Goal: Task Accomplishment & Management: Manage account settings

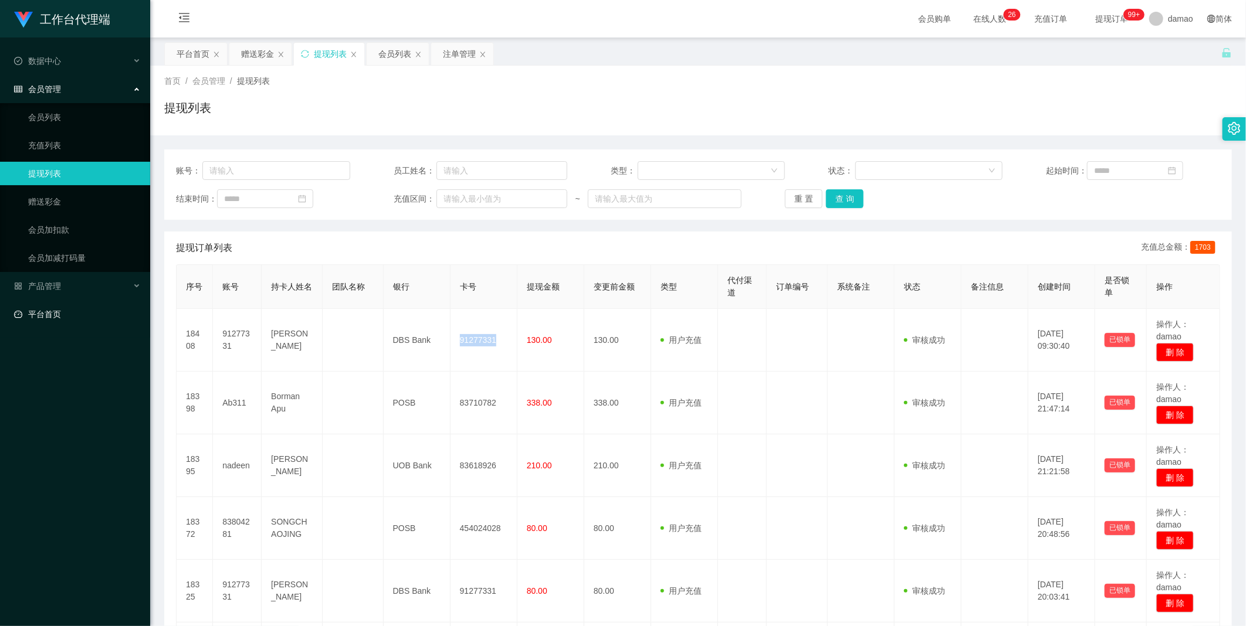
click at [53, 309] on link "平台首页" at bounding box center [77, 314] width 127 height 23
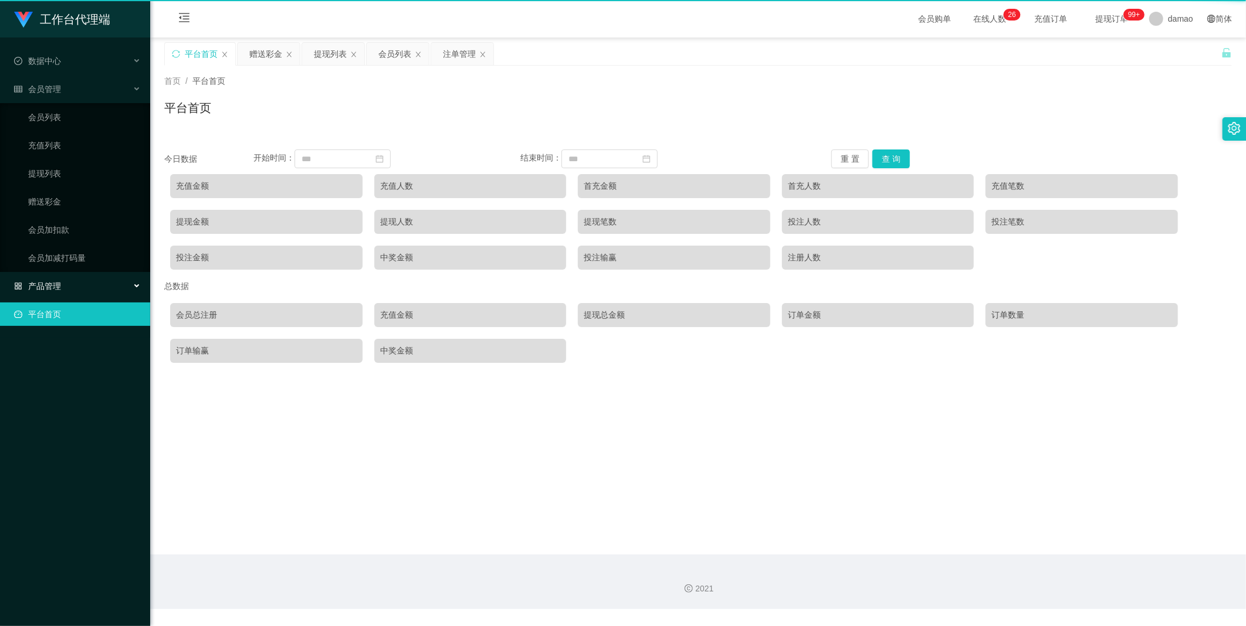
click at [51, 283] on div "工作台代理端 数据中心 会员管理 会员列表 充值列表 提现列表 赠送彩金 会员加扣款 会员加减打码量 产品管理 平台首页" at bounding box center [75, 313] width 150 height 626
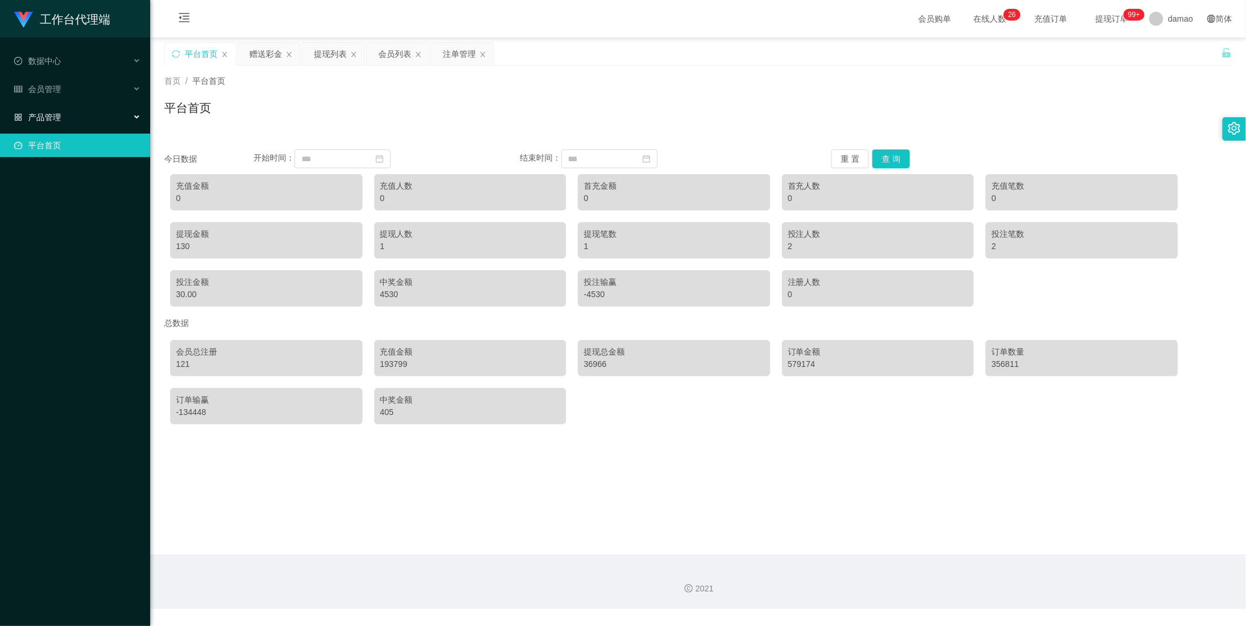
click at [48, 114] on span "产品管理" at bounding box center [37, 117] width 47 height 9
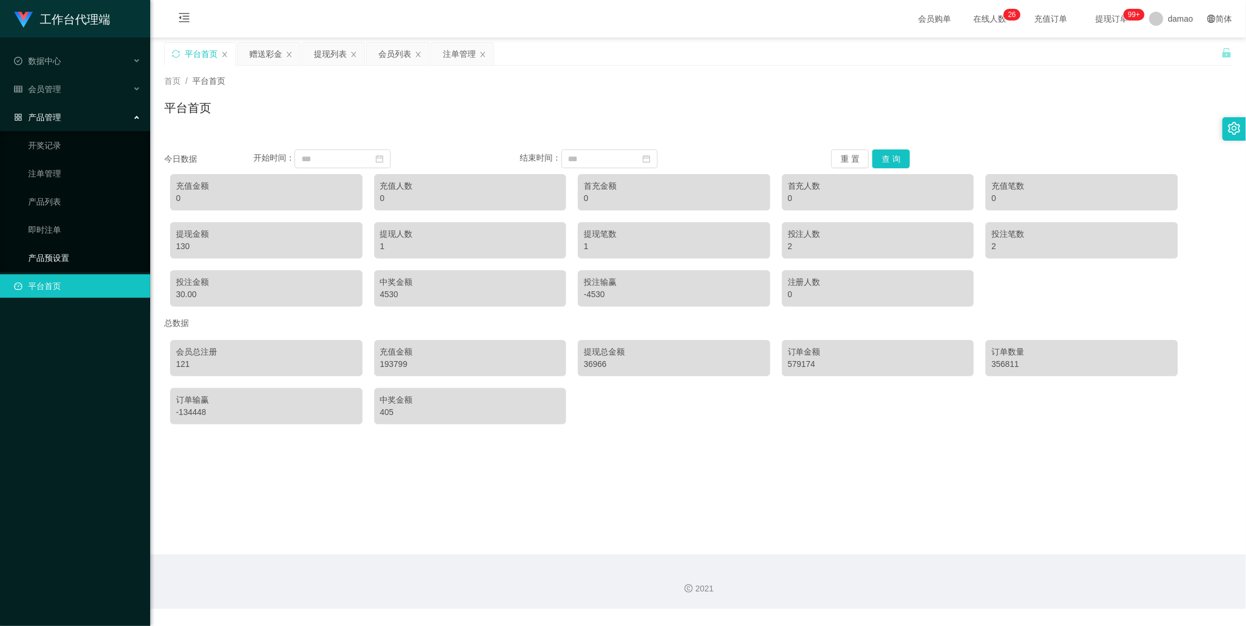
click at [60, 252] on link "产品预设置" at bounding box center [84, 257] width 113 height 23
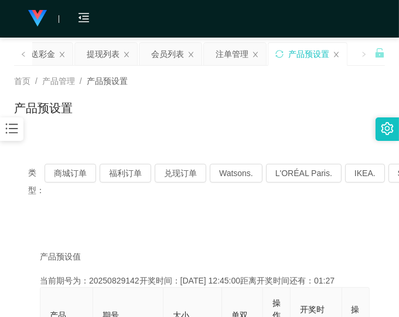
drag, startPoint x: 337, startPoint y: 101, endPoint x: 337, endPoint y: 48, distance: 53.4
click at [337, 101] on div "产品预设置" at bounding box center [199, 112] width 371 height 27
drag, startPoint x: 216, startPoint y: 108, endPoint x: 314, endPoint y: 16, distance: 134.8
click at [218, 108] on div "产品预设置" at bounding box center [199, 112] width 371 height 27
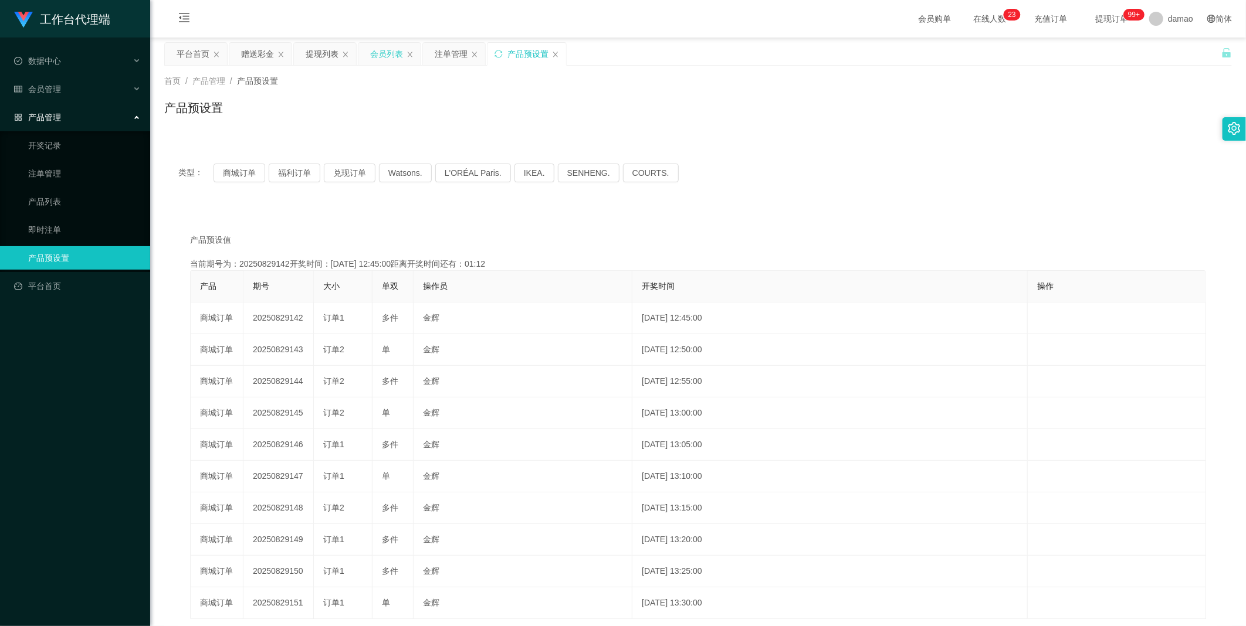
click at [390, 56] on div "会员列表" at bounding box center [386, 54] width 33 height 22
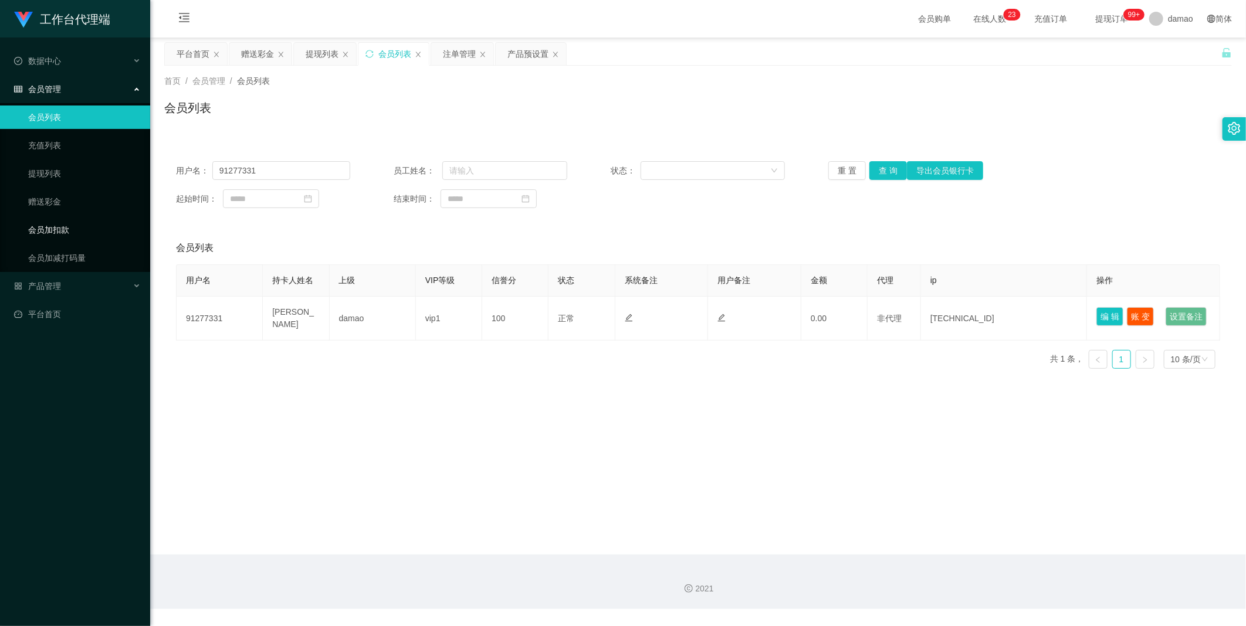
drag, startPoint x: 63, startPoint y: 231, endPoint x: 80, endPoint y: 223, distance: 18.9
click at [63, 230] on link "会员加扣款" at bounding box center [84, 229] width 113 height 23
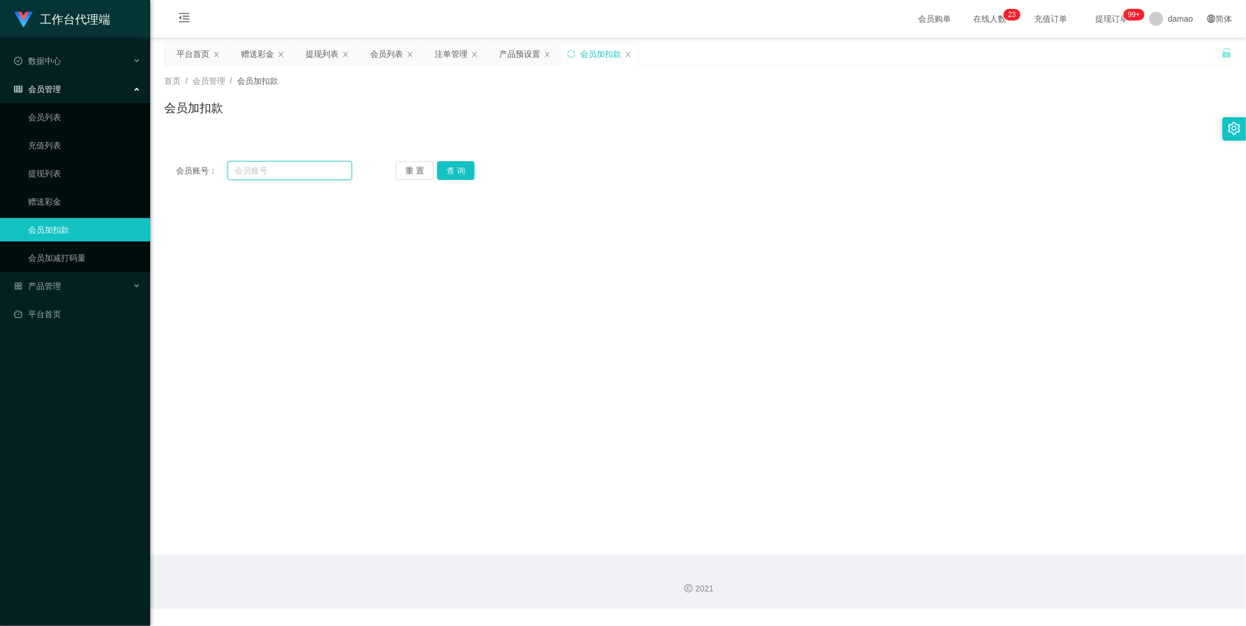
click at [284, 170] on input "text" at bounding box center [290, 170] width 124 height 19
paste input "83804281"
type input "83804281"
click at [399, 164] on button "查 询" at bounding box center [456, 170] width 38 height 19
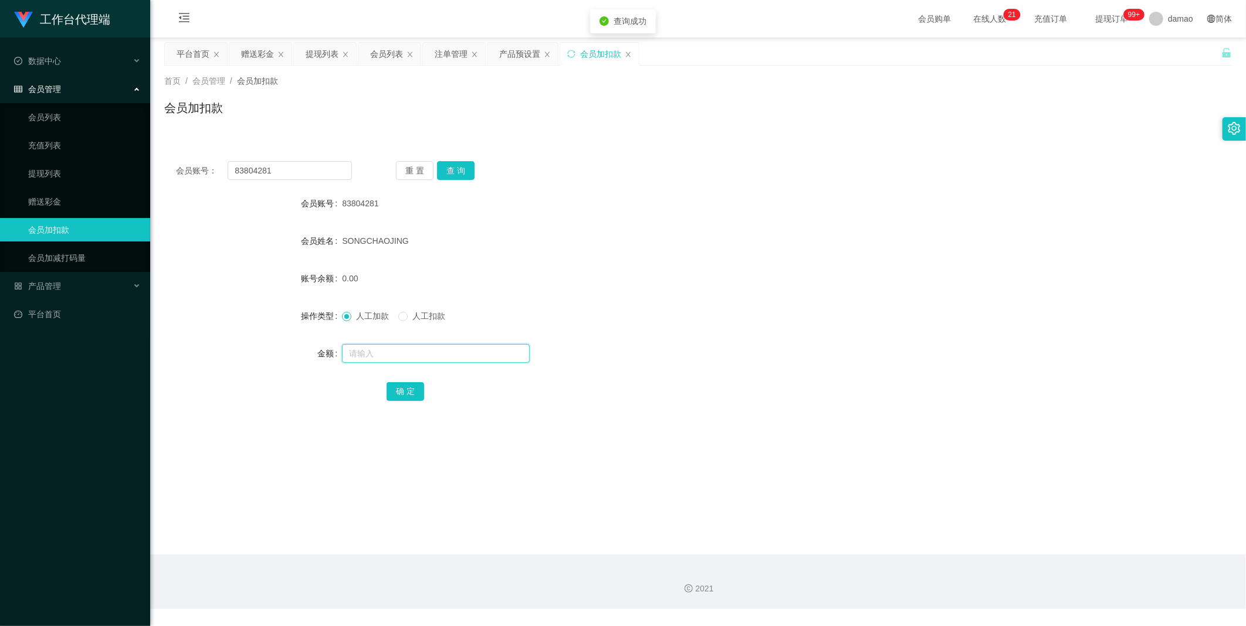
click at [362, 316] on input "text" at bounding box center [436, 353] width 188 height 19
type input "1500"
click at [399, 316] on button "确 定" at bounding box center [405, 391] width 38 height 19
click at [398, 49] on div "会员列表" at bounding box center [386, 54] width 33 height 22
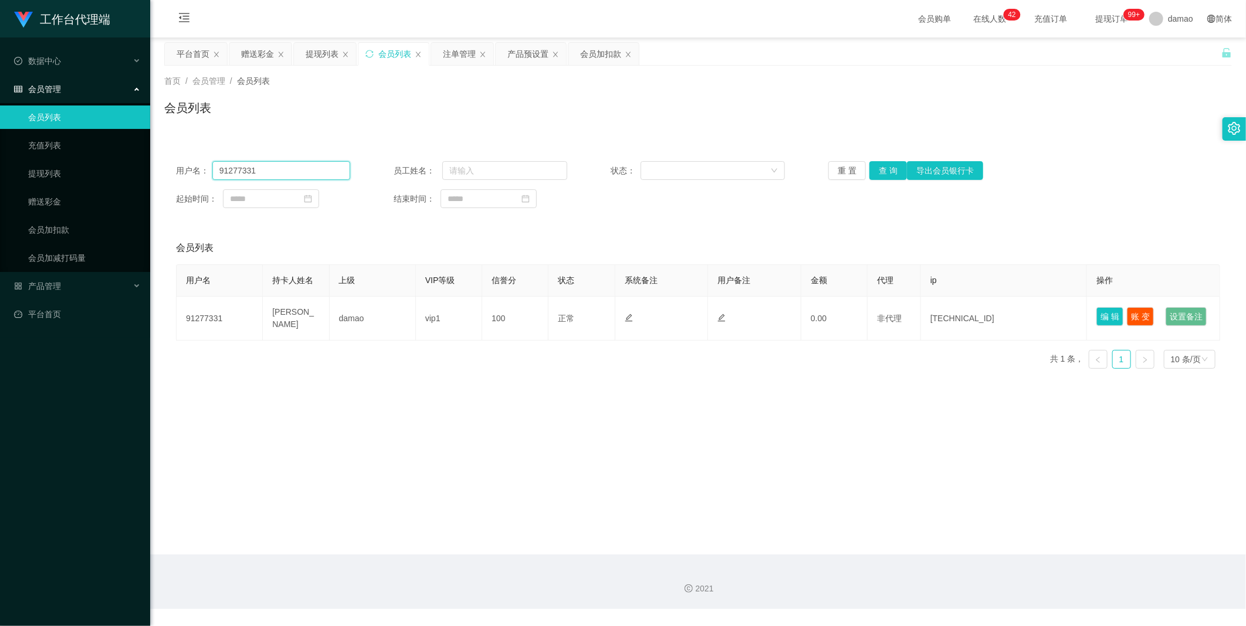
drag, startPoint x: 133, startPoint y: 148, endPoint x: 19, endPoint y: 127, distance: 115.7
click at [53, 135] on section "工作台代理端 数据中心 会员管理 会员列表 充值列表 提现列表 赠送彩金 会员加扣款 会员加减打码量 产品管理 平台首页 保存配置 重置配置 整体风格设置 主…" at bounding box center [623, 304] width 1246 height 609
drag, startPoint x: 882, startPoint y: 166, endPoint x: 867, endPoint y: 160, distance: 16.3
click at [399, 165] on button "查 询" at bounding box center [888, 170] width 38 height 19
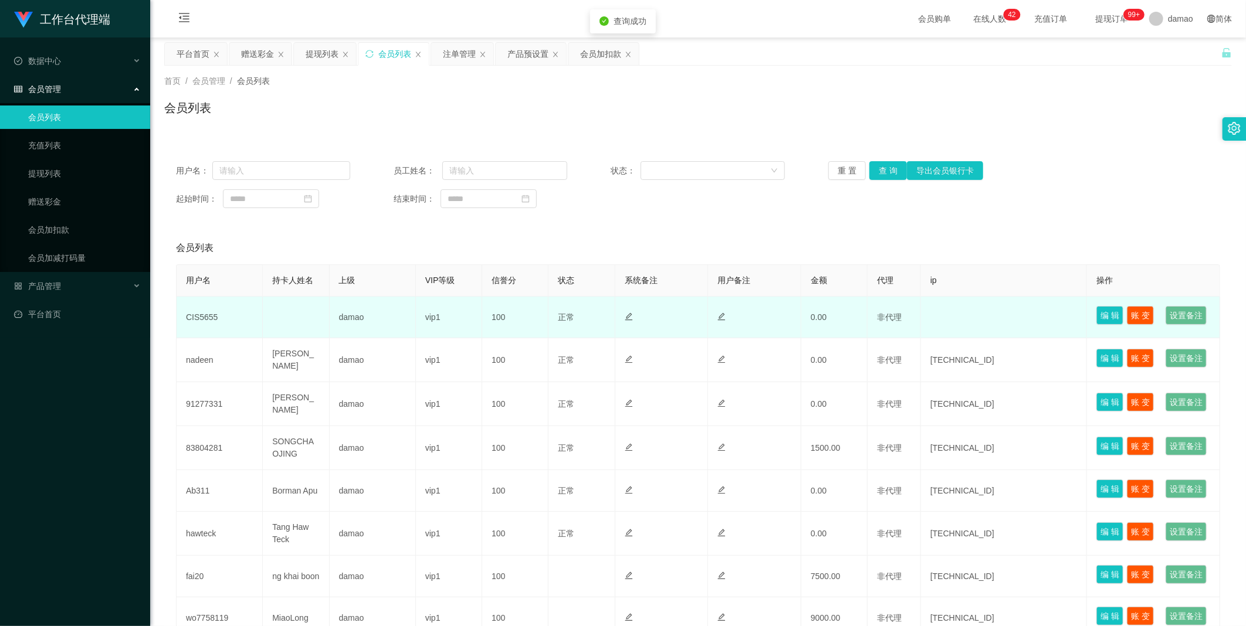
click at [209, 316] on td "CIS5655" at bounding box center [220, 318] width 86 height 42
copy td "CIS5655"
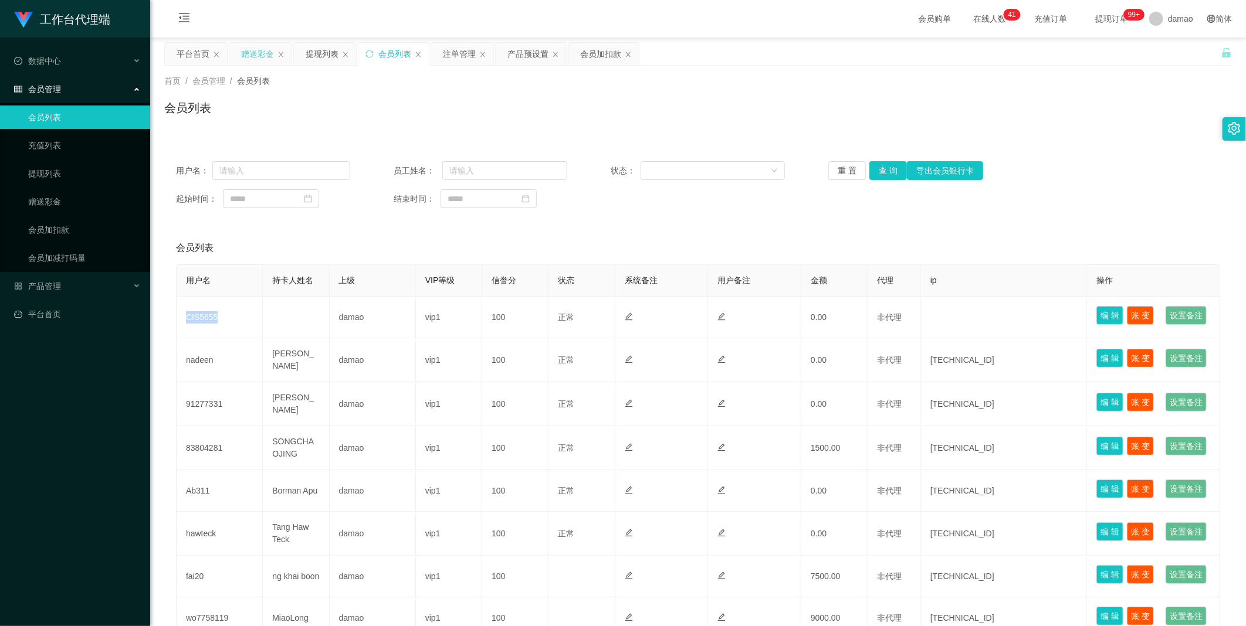
click at [268, 49] on div "赠送彩金" at bounding box center [257, 54] width 33 height 22
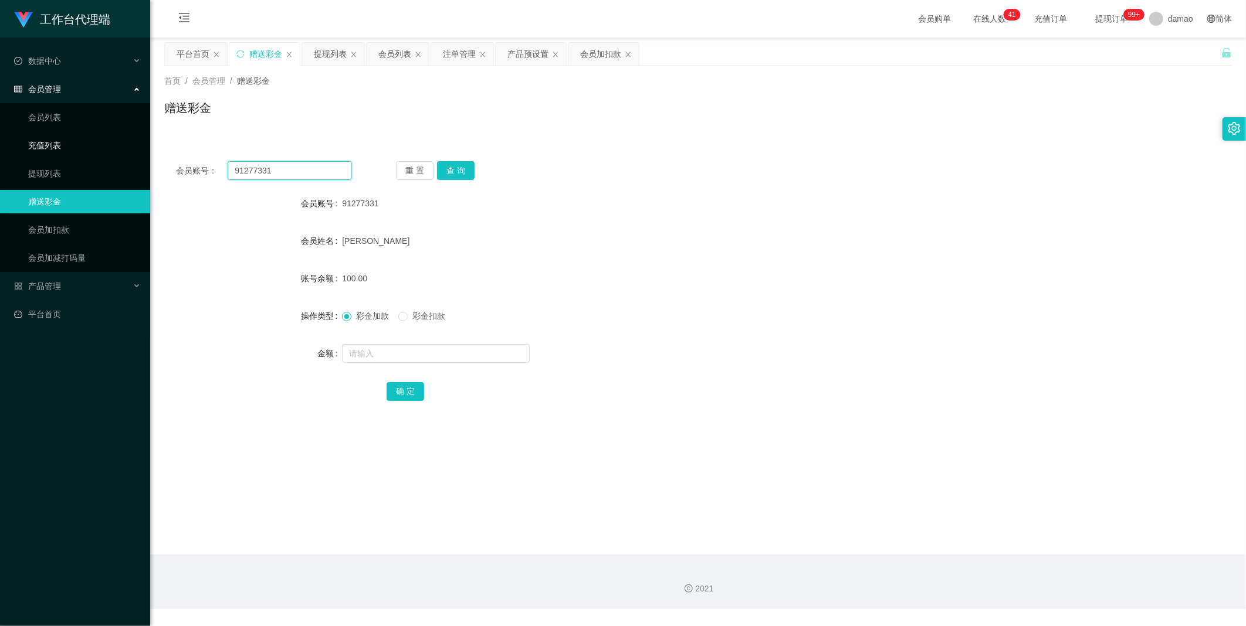
drag, startPoint x: 247, startPoint y: 161, endPoint x: 135, endPoint y: 147, distance: 113.0
click at [116, 140] on section "工作台代理端 数据中心 会员管理 会员列表 充值列表 提现列表 赠送彩金 会员加扣款 会员加减打码量 产品管理 平台首页 保存配置 重置配置 整体风格设置 主…" at bounding box center [623, 304] width 1246 height 609
paste input "CIS5655"
type input "CIS5655"
click at [399, 170] on button "查 询" at bounding box center [456, 170] width 38 height 19
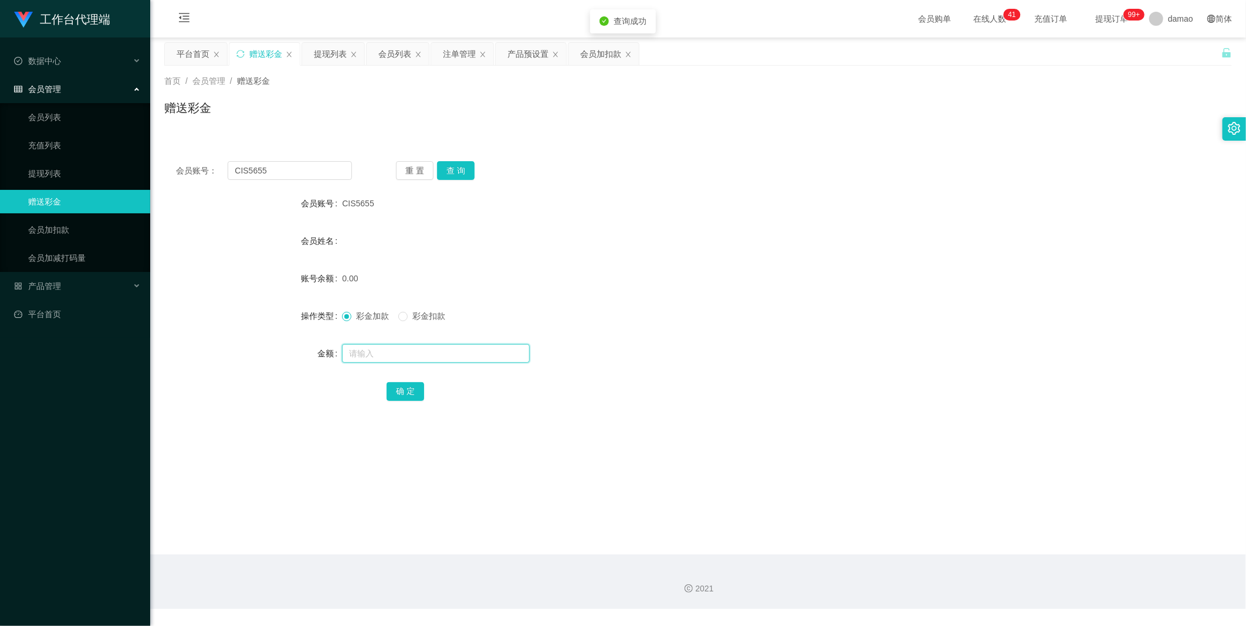
click at [399, 316] on input "text" at bounding box center [436, 353] width 188 height 19
type input "100"
click at [396, 316] on button "确 定" at bounding box center [405, 391] width 38 height 19
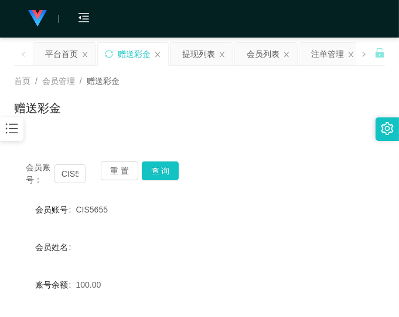
click at [294, 122] on div "赠送彩金" at bounding box center [199, 112] width 371 height 27
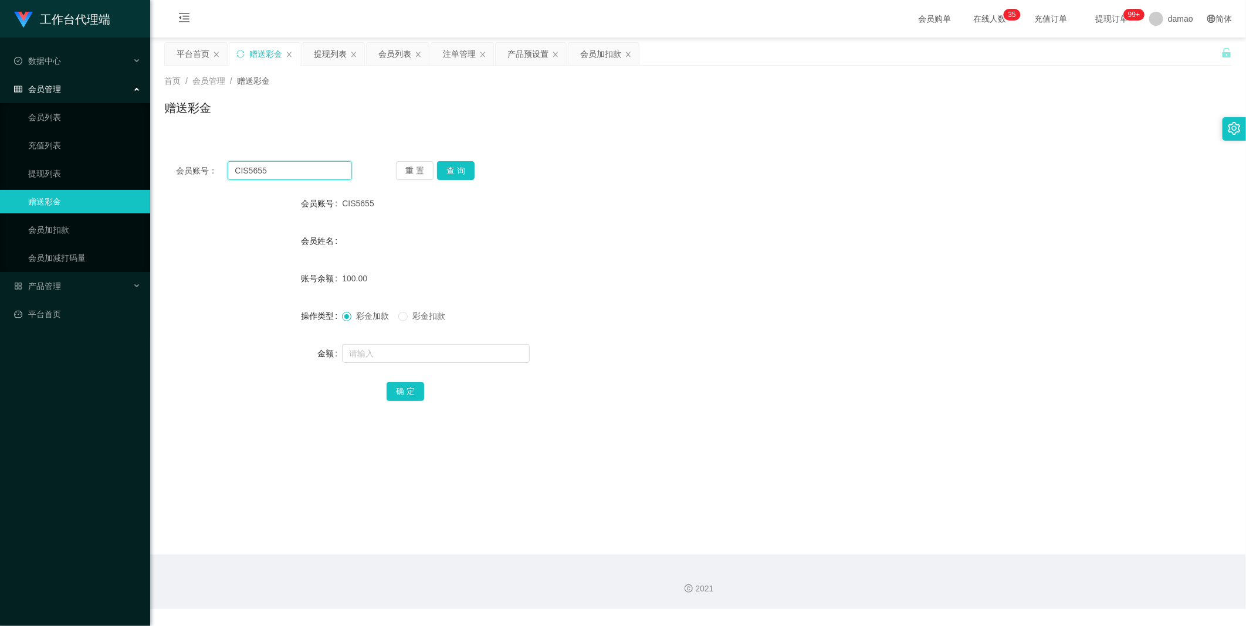
click at [259, 171] on input "CIS5655" at bounding box center [290, 170] width 124 height 19
click at [260, 171] on input "CIS5655" at bounding box center [290, 170] width 124 height 19
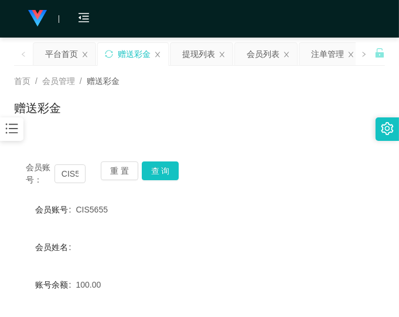
drag, startPoint x: 289, startPoint y: 98, endPoint x: 282, endPoint y: 95, distance: 7.6
click at [289, 98] on div "首页 / 会员管理 / 赠送彩金 / 赠送彩金" at bounding box center [199, 100] width 371 height 51
click at [232, 122] on div "赠送彩金" at bounding box center [199, 112] width 371 height 27
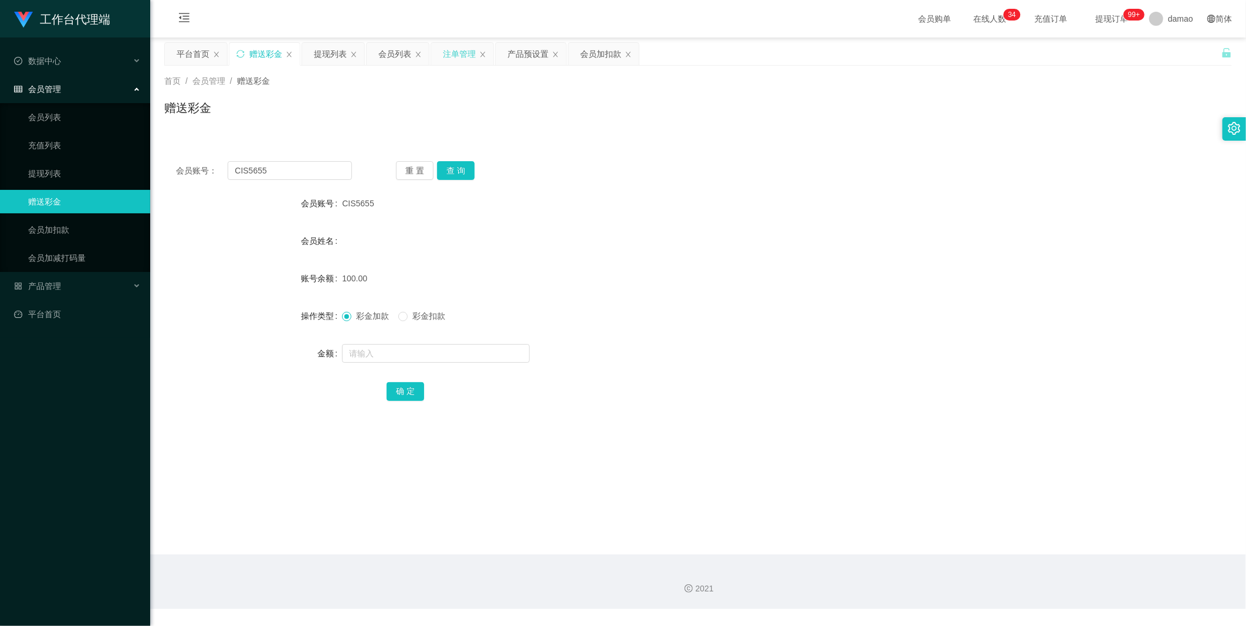
click at [399, 56] on div "注单管理" at bounding box center [459, 54] width 33 height 22
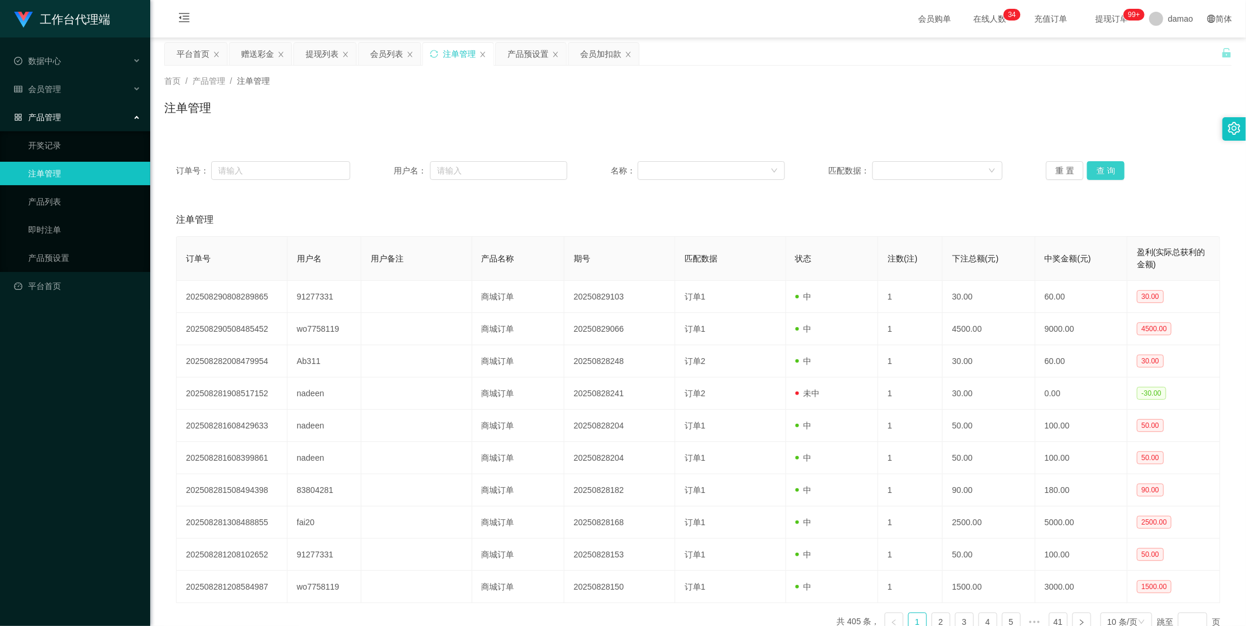
click at [399, 172] on button "查 询" at bounding box center [1106, 170] width 38 height 19
click at [399, 172] on div "重 置 查 询" at bounding box center [1133, 170] width 174 height 19
click at [399, 172] on button "查 询" at bounding box center [1106, 170] width 38 height 19
click at [399, 168] on button "查 询" at bounding box center [1106, 170] width 38 height 19
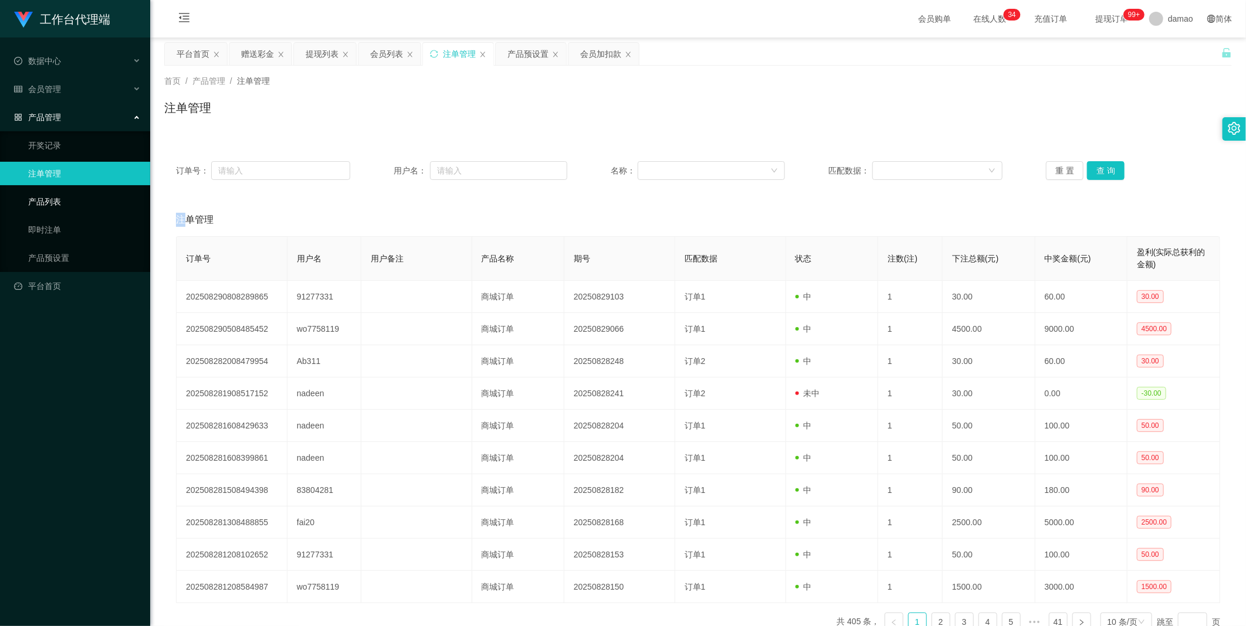
click at [60, 194] on link "产品列表" at bounding box center [84, 201] width 113 height 23
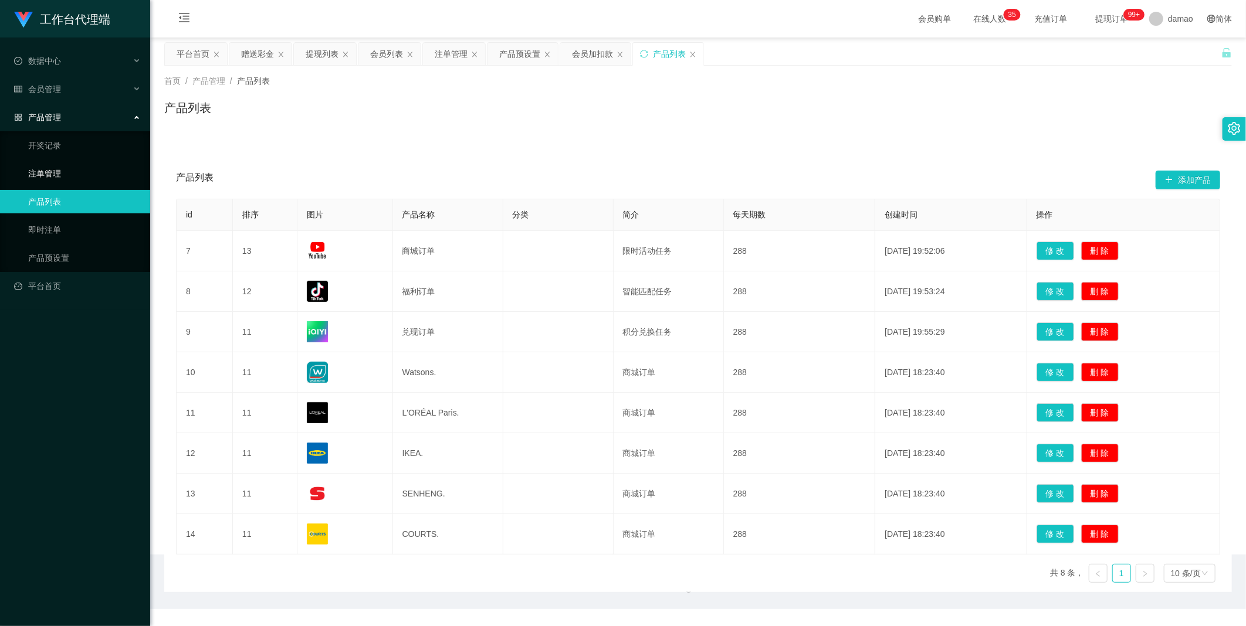
click at [54, 174] on link "注单管理" at bounding box center [84, 173] width 113 height 23
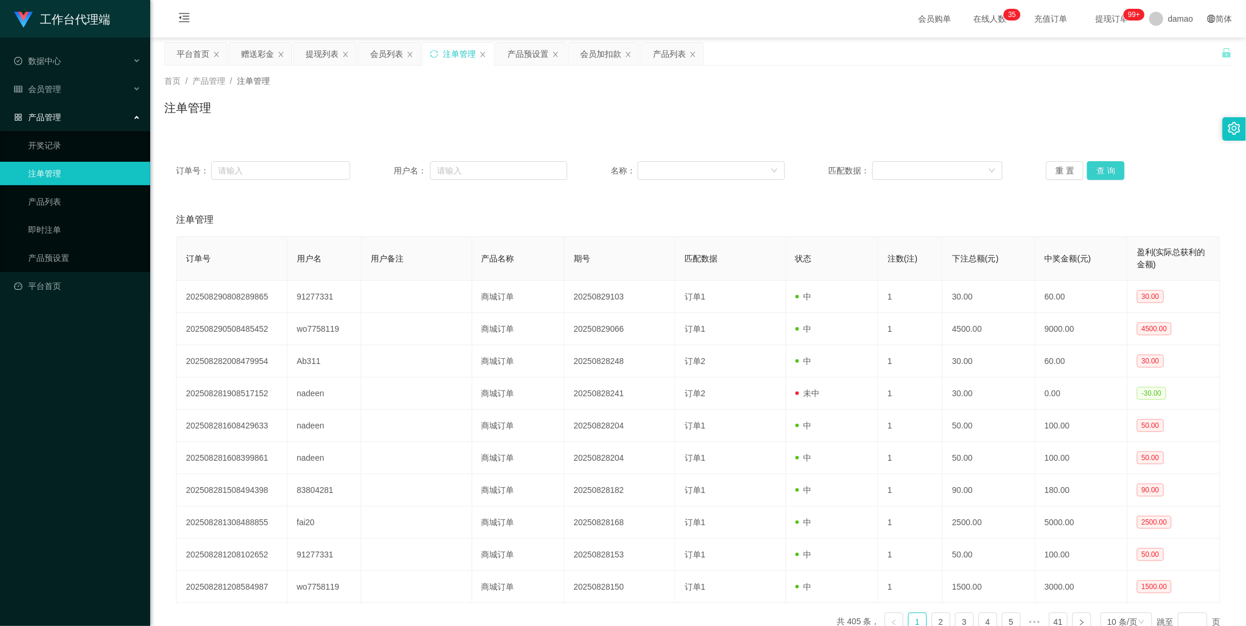
click at [399, 168] on button "查 询" at bounding box center [1106, 170] width 38 height 19
click at [399, 168] on div "重 置 查 询" at bounding box center [1133, 170] width 174 height 19
click at [399, 168] on button "查 询" at bounding box center [1106, 170] width 38 height 19
click at [399, 168] on div "重 置 查 询" at bounding box center [1133, 170] width 174 height 19
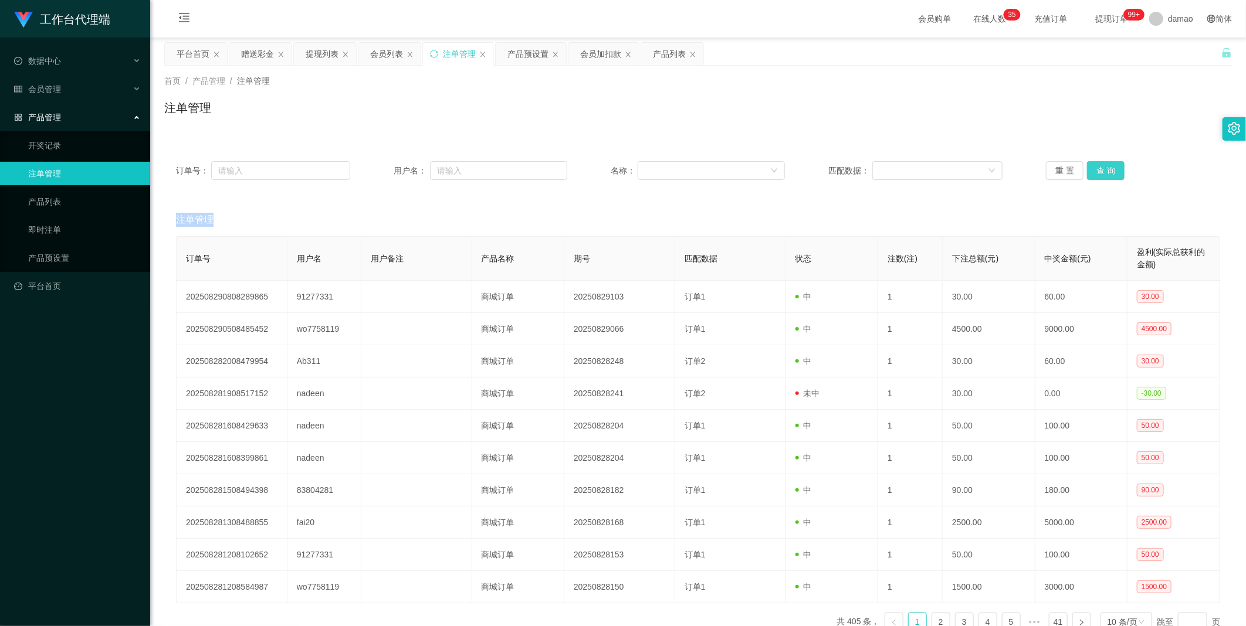
click at [399, 168] on button "查 询" at bounding box center [1106, 170] width 38 height 19
click at [399, 168] on div "重 置 查 询" at bounding box center [1133, 170] width 174 height 19
click at [399, 168] on button "查 询" at bounding box center [1106, 170] width 38 height 19
click at [399, 168] on div "重 置 查 询" at bounding box center [1133, 170] width 174 height 19
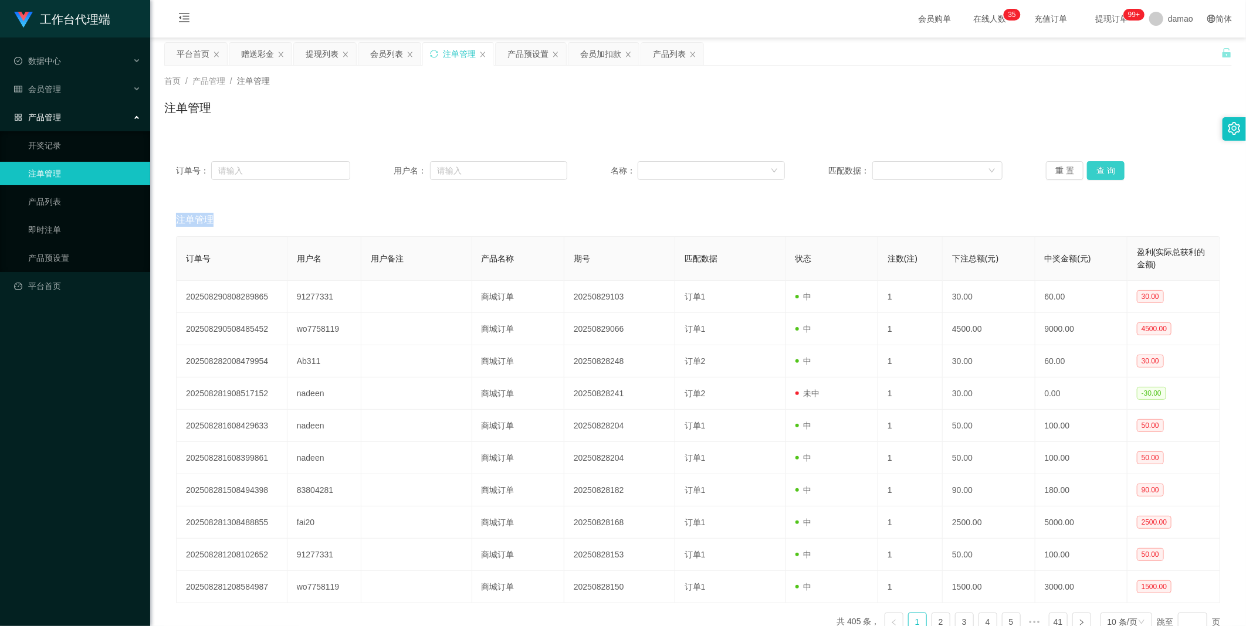
click at [399, 168] on button "查 询" at bounding box center [1106, 170] width 38 height 19
click at [399, 168] on button "查 询" at bounding box center [1112, 170] width 50 height 19
click at [399, 168] on div "重 置 查 询" at bounding box center [1133, 170] width 174 height 19
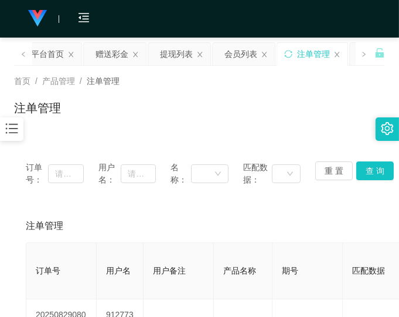
drag, startPoint x: 280, startPoint y: 100, endPoint x: 286, endPoint y: 93, distance: 10.0
click at [286, 94] on div "首页 / 产品管理 / 注单管理 / 注单管理" at bounding box center [199, 100] width 371 height 51
click at [294, 128] on div "首页 / 产品管理 / 注单管理 / 注单管理" at bounding box center [199, 101] width 399 height 70
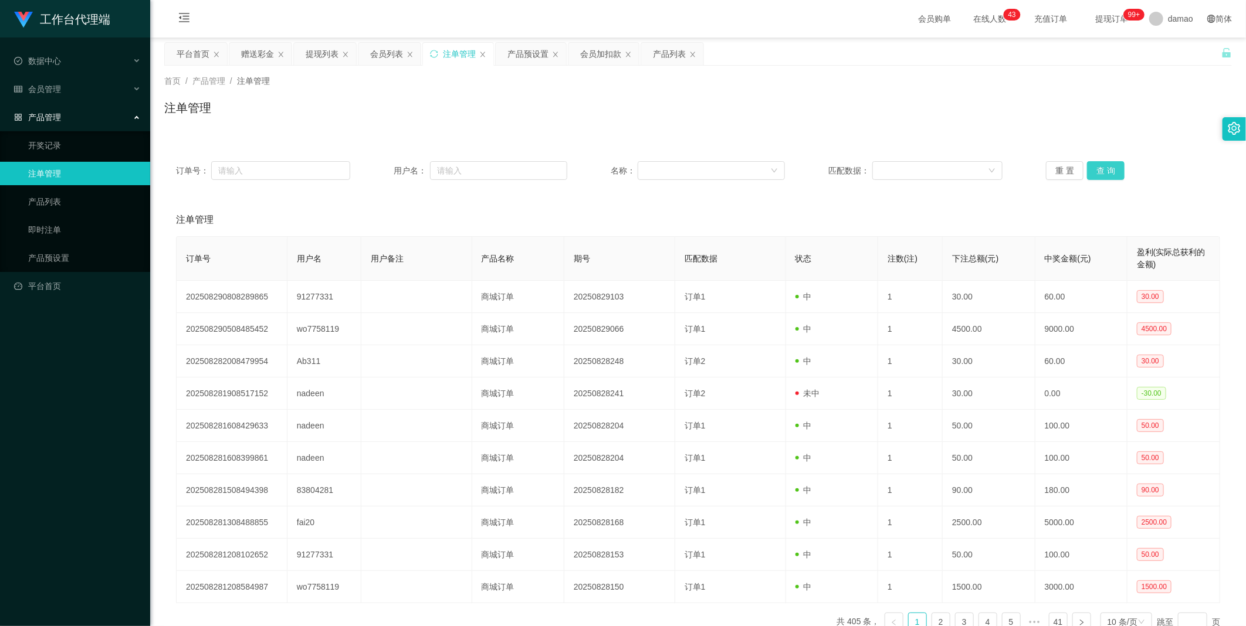
click at [399, 174] on button "查 询" at bounding box center [1106, 170] width 38 height 19
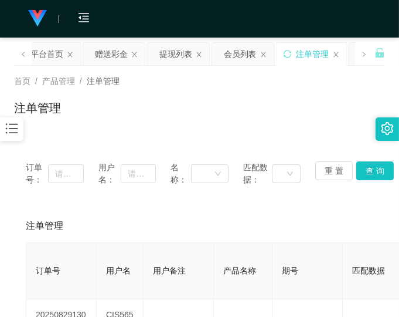
drag, startPoint x: 313, startPoint y: 221, endPoint x: 319, endPoint y: 218, distance: 6.8
click at [318, 218] on div "注单管理" at bounding box center [200, 225] width 348 height 33
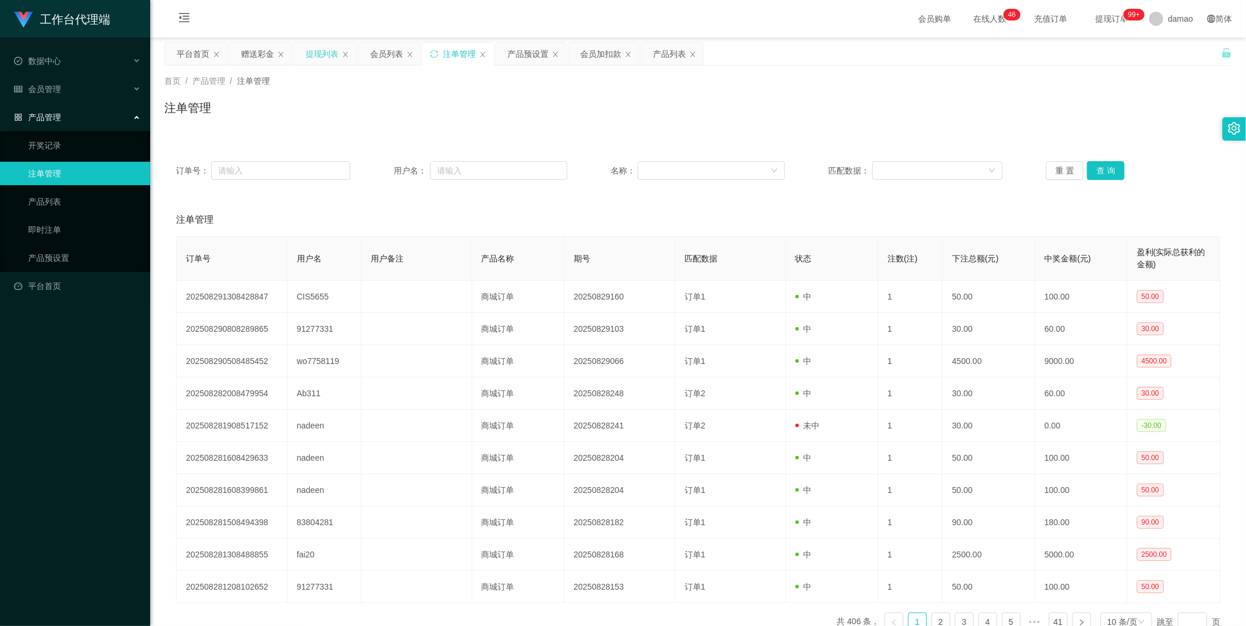
click at [316, 51] on div "提现列表" at bounding box center [322, 54] width 33 height 22
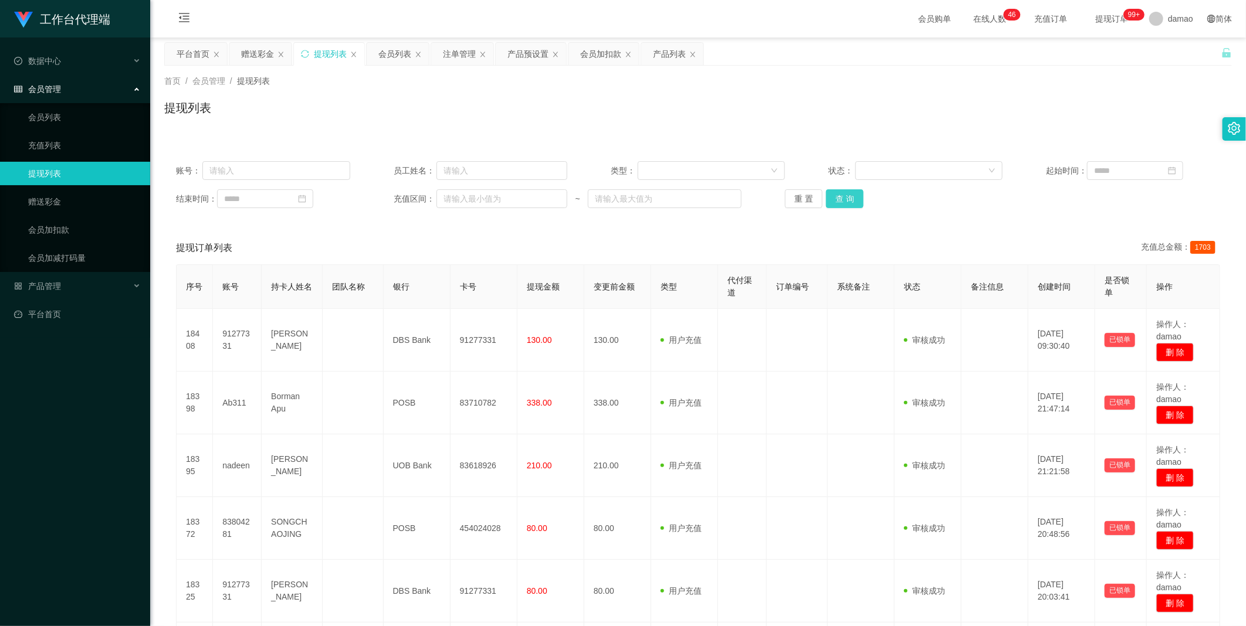
click at [399, 202] on button "查 询" at bounding box center [845, 198] width 38 height 19
click at [399, 197] on button "查 询" at bounding box center [845, 198] width 38 height 19
click at [392, 52] on div "会员列表" at bounding box center [394, 54] width 33 height 22
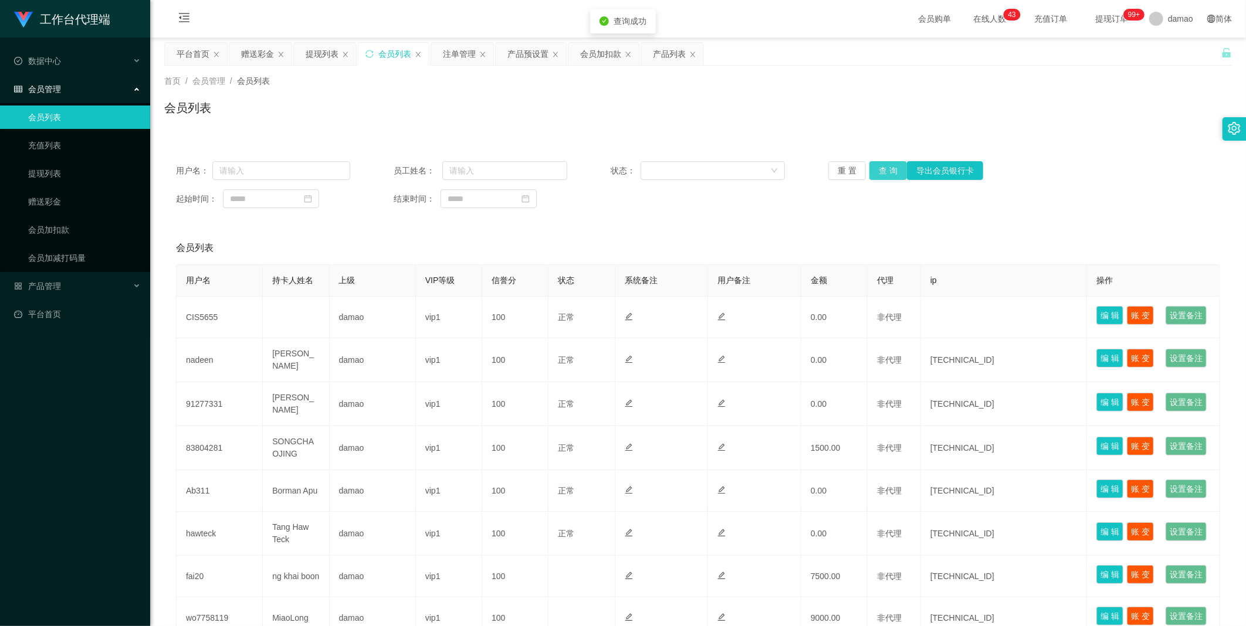
click at [399, 171] on button "查 询" at bounding box center [888, 170] width 38 height 19
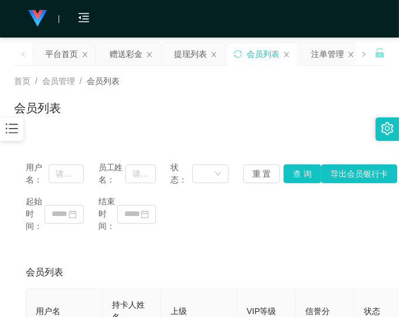
click at [270, 99] on div "会员列表" at bounding box center [199, 112] width 371 height 27
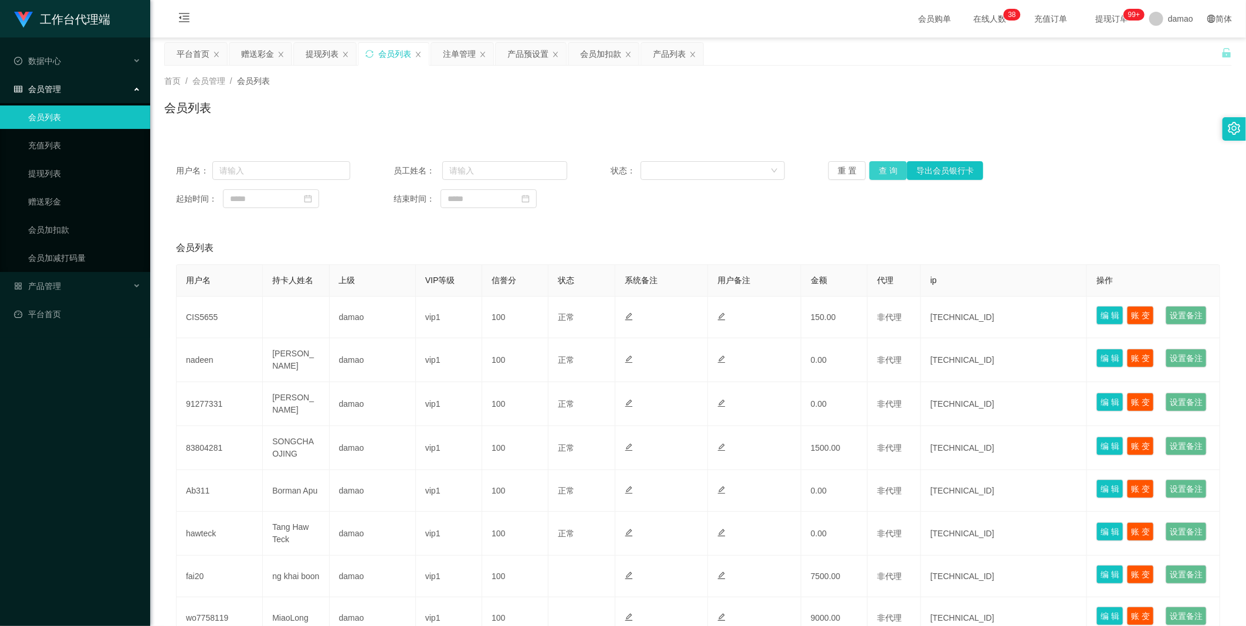
click at [399, 169] on button "查 询" at bounding box center [888, 170] width 38 height 19
click at [317, 55] on div "提现列表" at bounding box center [322, 54] width 33 height 22
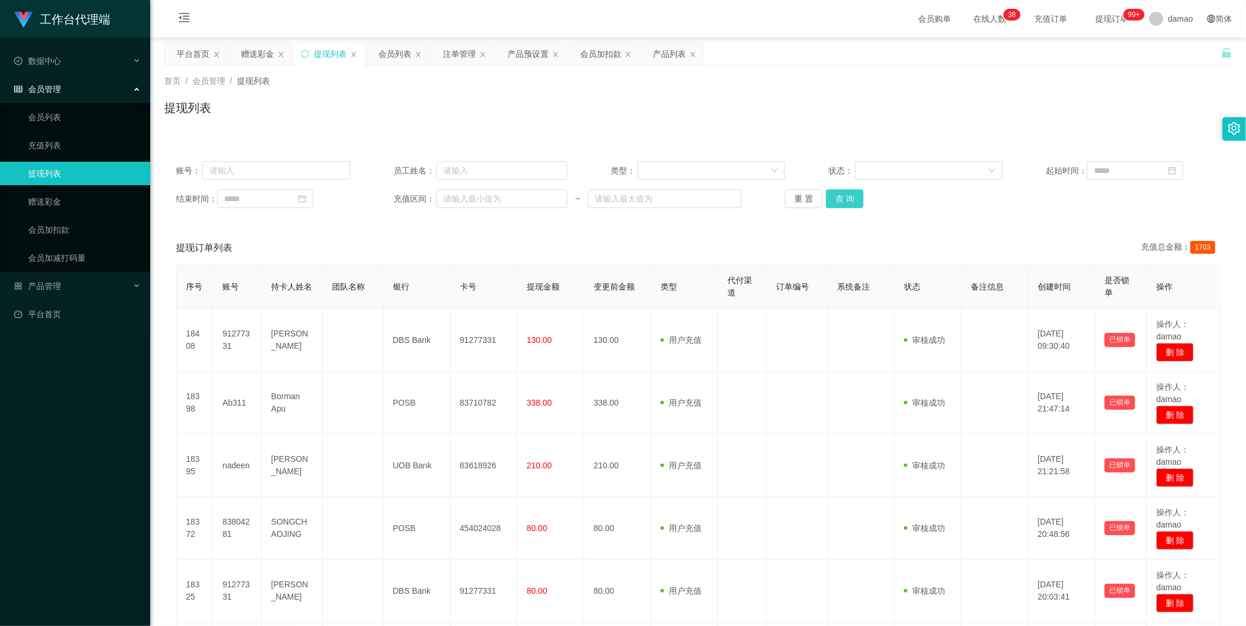
click at [399, 202] on button "查 询" at bounding box center [845, 198] width 38 height 19
click at [399, 197] on button "查 询" at bounding box center [845, 198] width 38 height 19
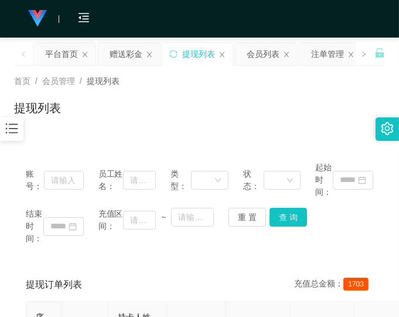
click at [331, 225] on div "结束时间： 充值区间： ~ 重 置 查 询" at bounding box center [200, 226] width 348 height 37
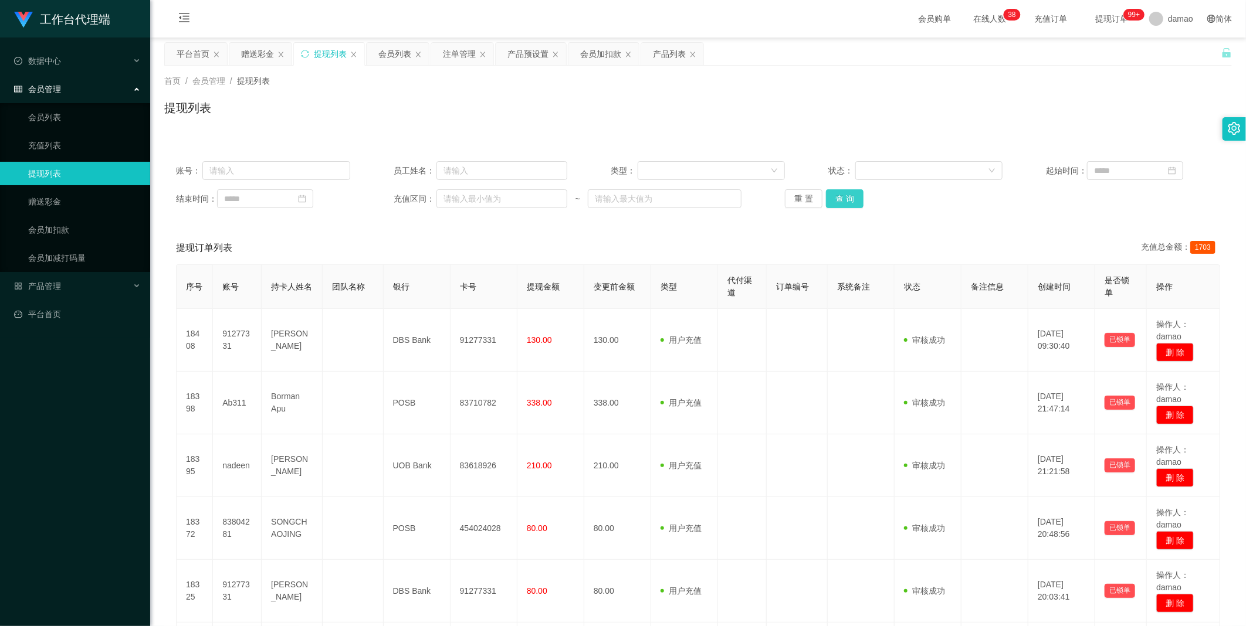
click at [399, 197] on button "查 询" at bounding box center [845, 198] width 38 height 19
click at [394, 51] on div "会员列表" at bounding box center [394, 54] width 33 height 22
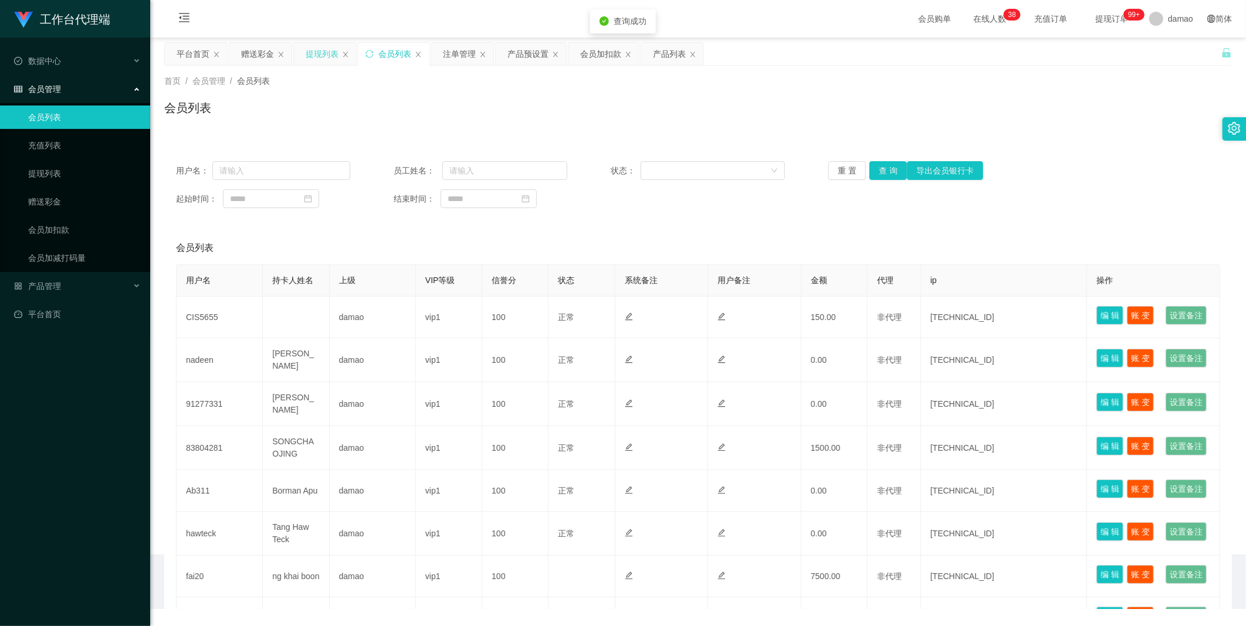
click at [316, 55] on div "提现列表" at bounding box center [322, 54] width 33 height 22
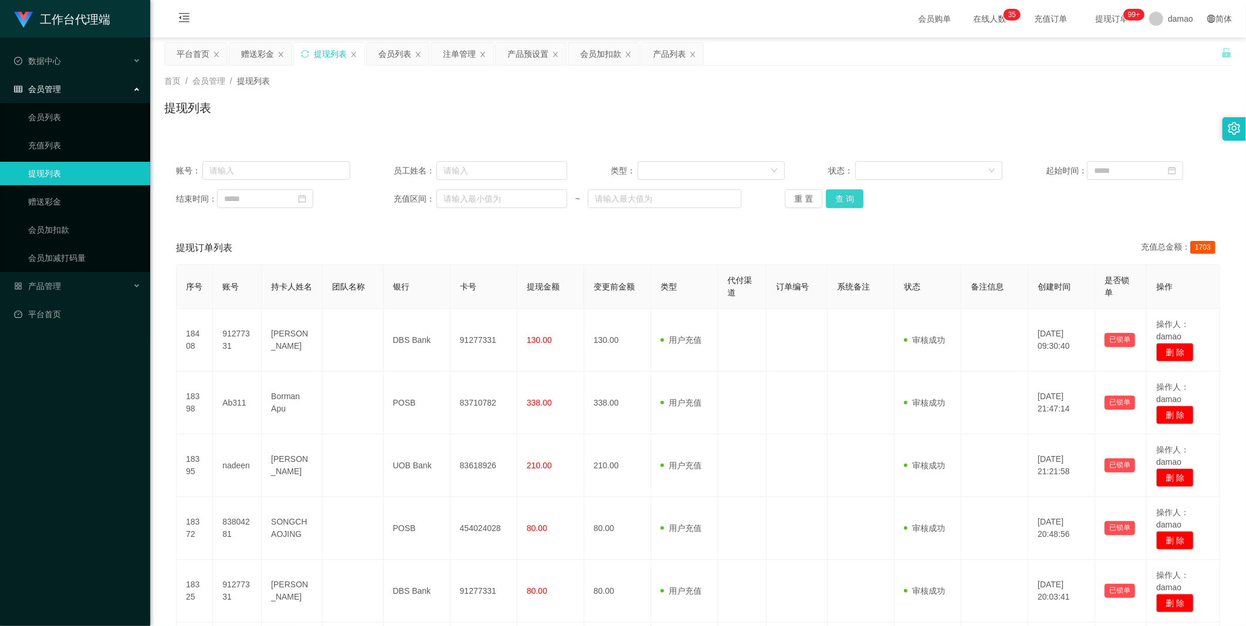
click at [399, 195] on button "查 询" at bounding box center [845, 198] width 38 height 19
click at [399, 195] on div "重 置 查 询" at bounding box center [872, 198] width 174 height 19
click at [399, 195] on button "查 询" at bounding box center [845, 198] width 38 height 19
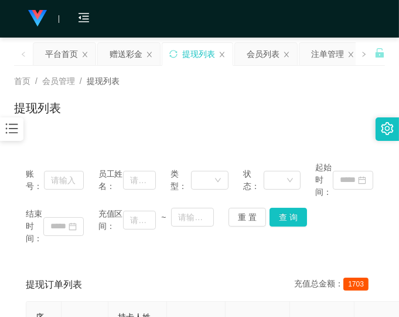
click at [284, 79] on div "首页 / 会员管理 / 提现列表 /" at bounding box center [199, 81] width 371 height 12
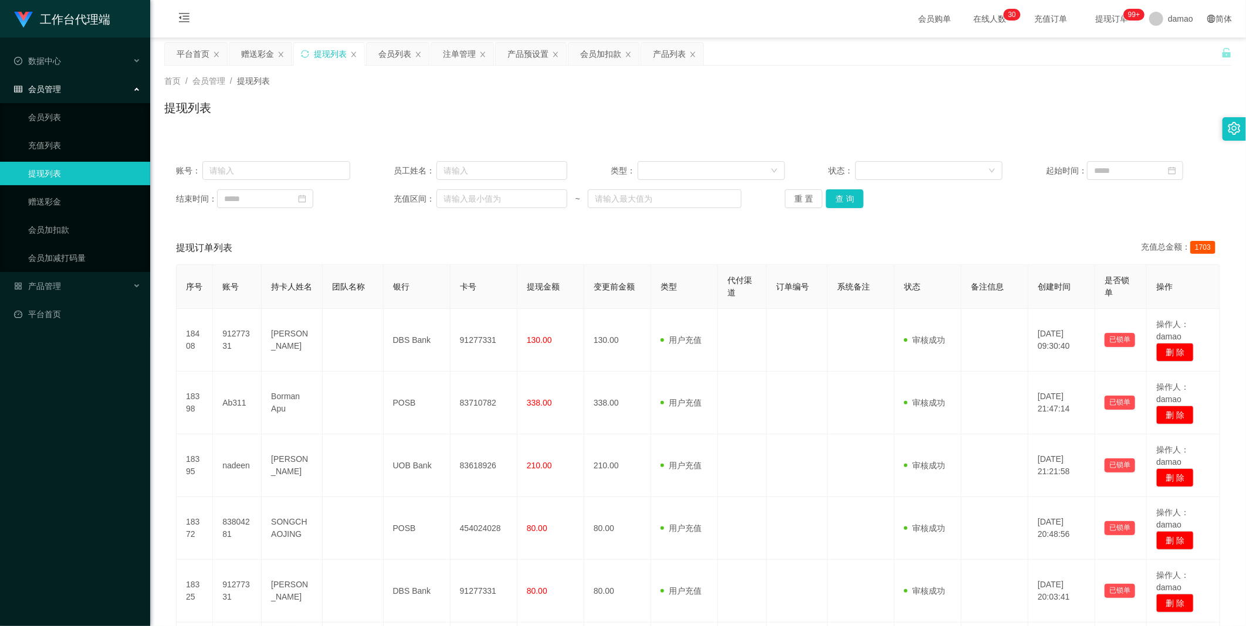
click at [330, 57] on div "提现列表" at bounding box center [330, 54] width 33 height 22
click at [399, 199] on button "查 询" at bounding box center [845, 198] width 38 height 19
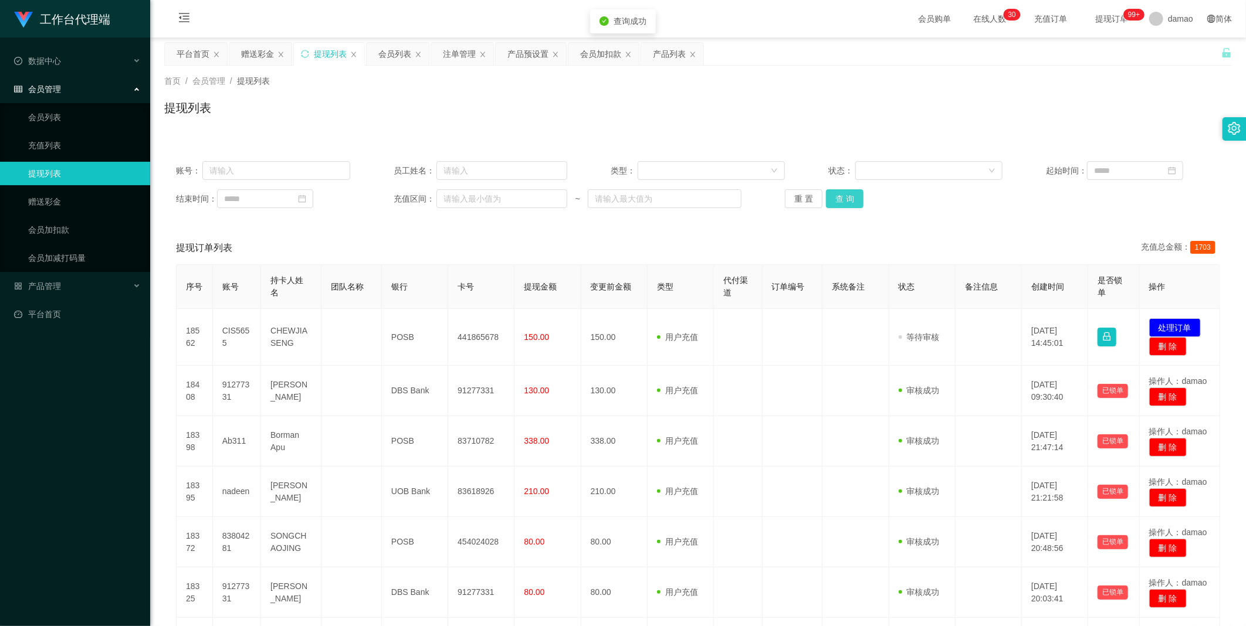
click at [399, 198] on button "查 询" at bounding box center [845, 198] width 38 height 19
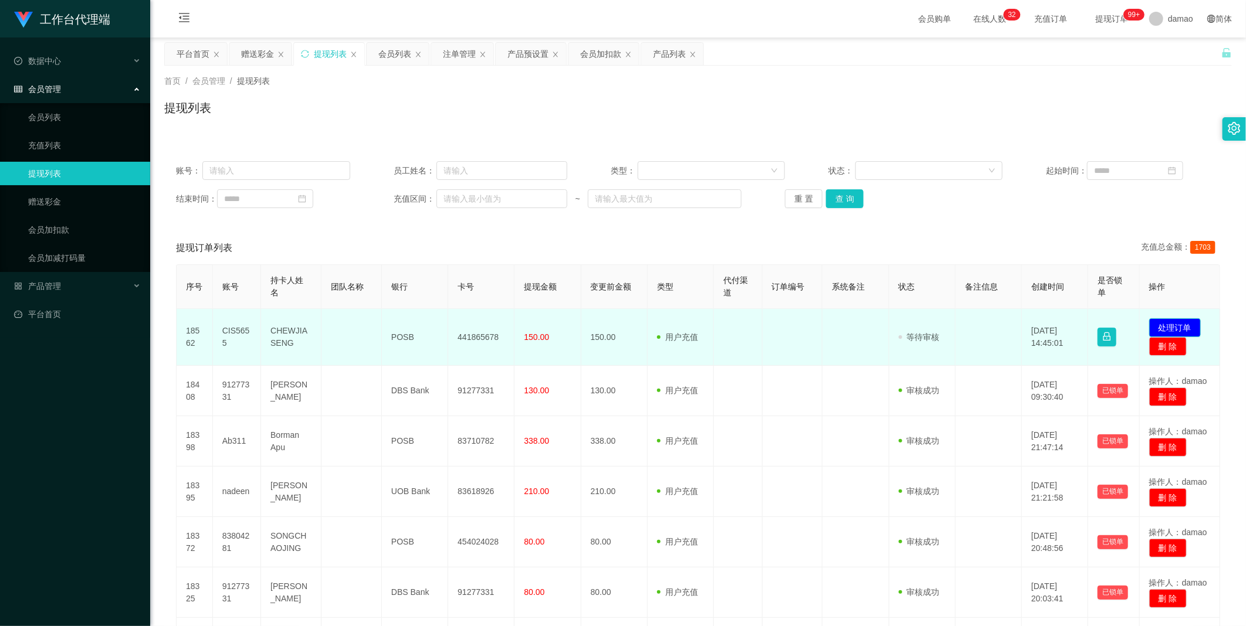
click at [399, 316] on button "处理订单" at bounding box center [1175, 327] width 52 height 19
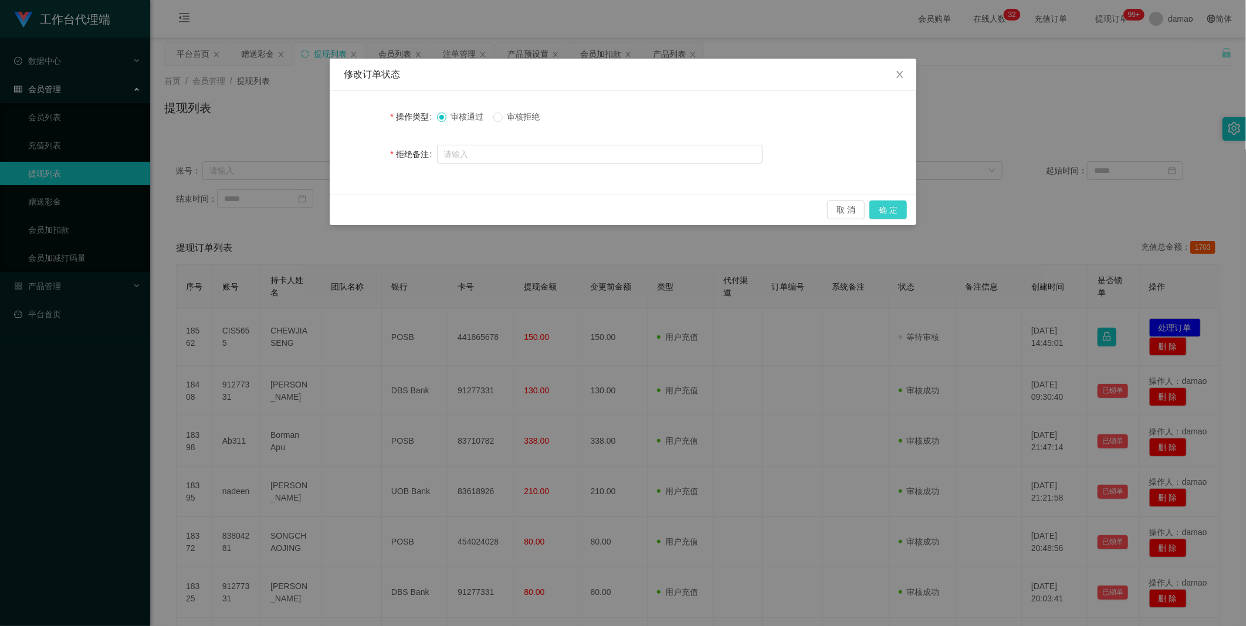
click at [399, 206] on button "确 定" at bounding box center [888, 210] width 38 height 19
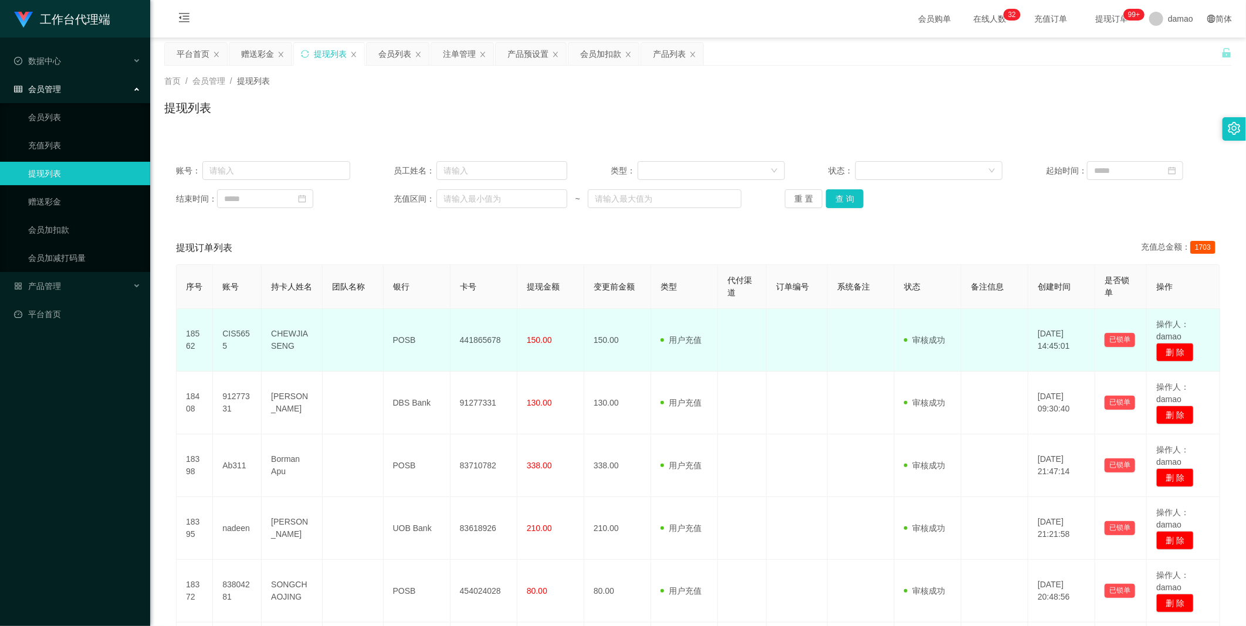
click at [300, 316] on td "CHEWJIASENG" at bounding box center [292, 340] width 61 height 63
copy td "CHEWJIASENG"
click at [399, 316] on td "441865678" at bounding box center [483, 340] width 67 height 63
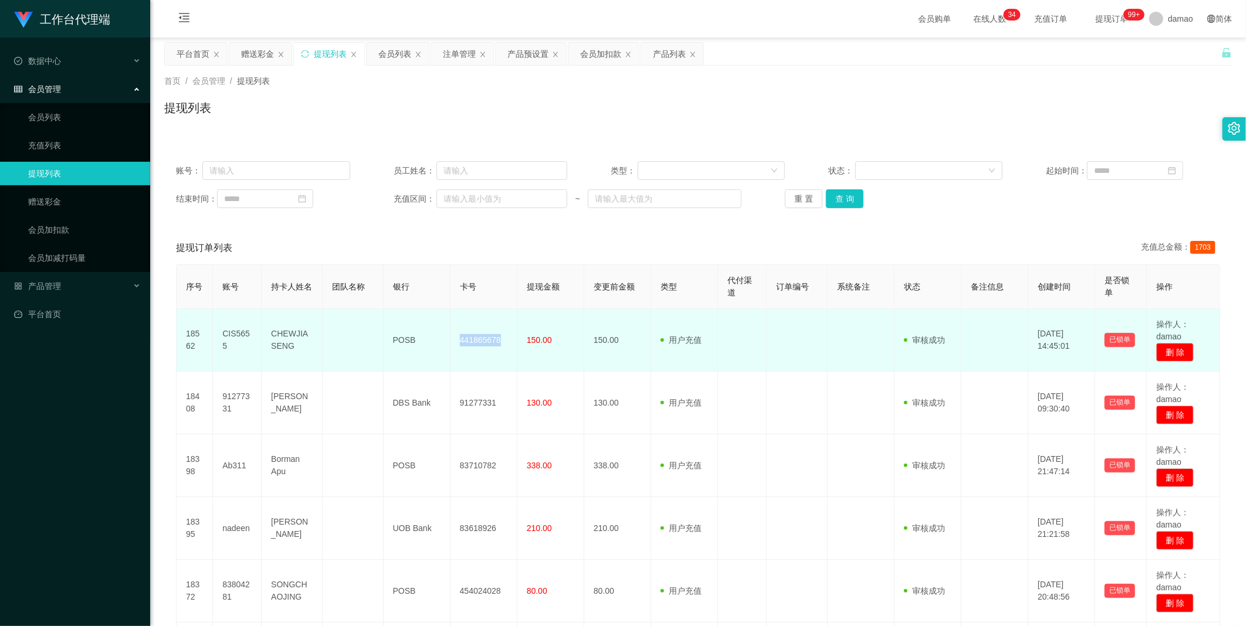
copy td "441865678"
click at [399, 316] on td "POSB" at bounding box center [417, 340] width 67 height 63
copy td "POSB"
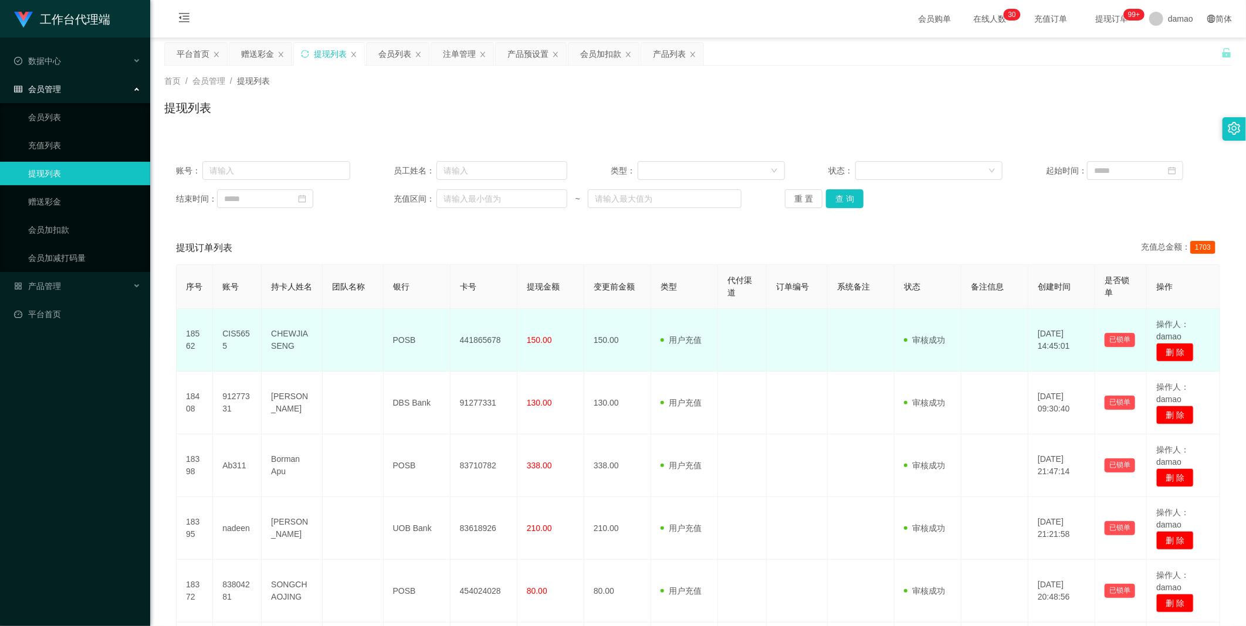
click at [399, 316] on td "441865678" at bounding box center [483, 340] width 67 height 63
copy td "441865678"
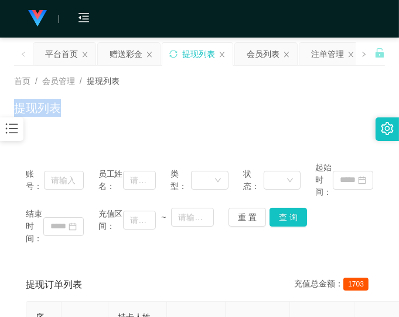
click at [284, 85] on div "首页 / 会员管理 / 提现列表 / 提现列表" at bounding box center [199, 100] width 371 height 51
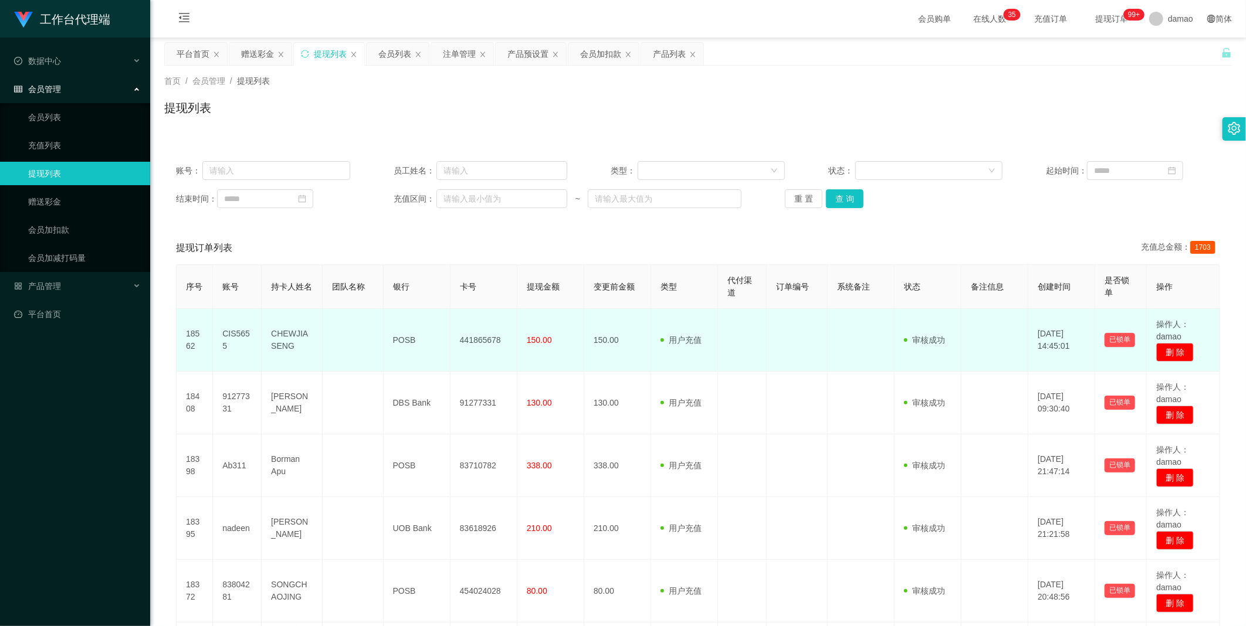
click at [399, 316] on td "441865678" at bounding box center [483, 340] width 67 height 63
copy td "441865678"
click at [233, 316] on td "CIS5655" at bounding box center [237, 340] width 49 height 63
